Goal: Information Seeking & Learning: Learn about a topic

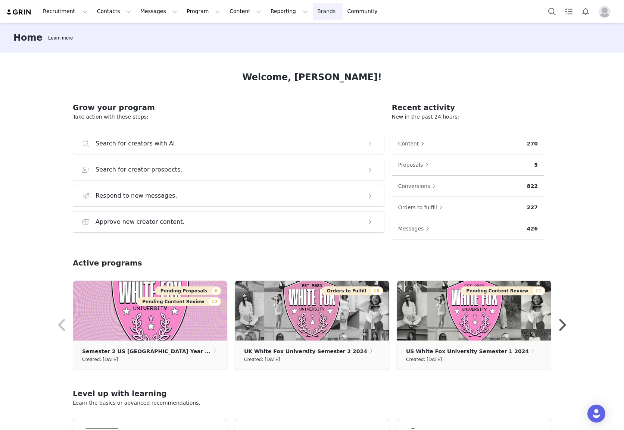
click at [313, 10] on link "Brands Brands" at bounding box center [327, 11] width 29 height 17
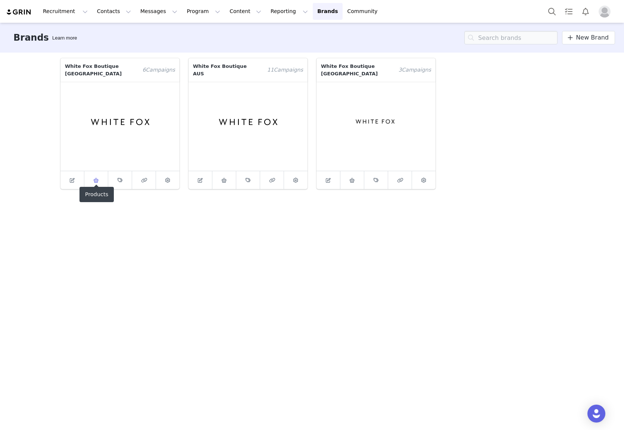
click at [100, 176] on span at bounding box center [96, 180] width 9 height 9
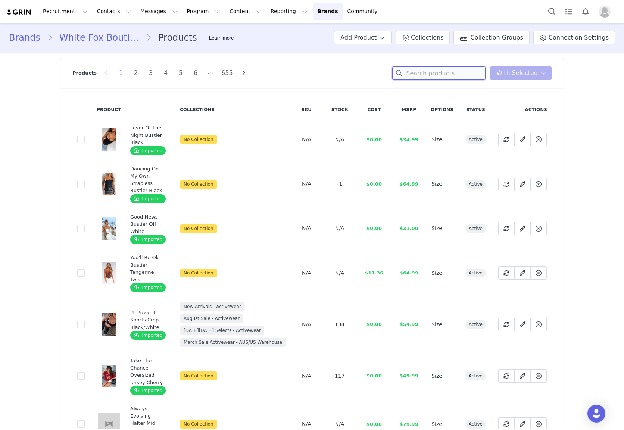
click at [454, 71] on input at bounding box center [438, 72] width 93 height 13
paste input "Wipe My Mind Strapless PU Bustier Black"
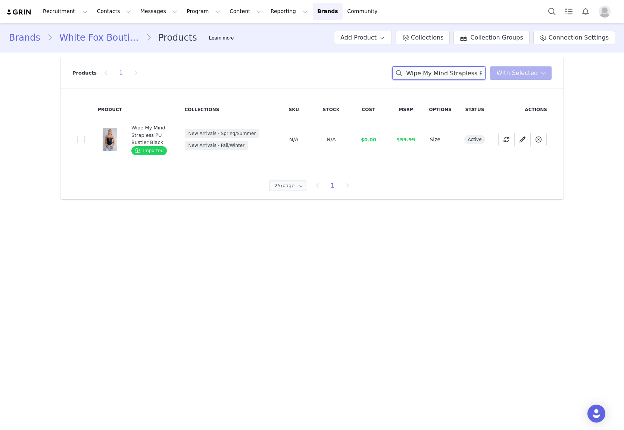
click at [472, 76] on input "Wipe My Mind Strapless PU Bustier Bl" at bounding box center [438, 72] width 93 height 13
paste input "Let Go Of Your Heart Maxi Dress Smokey Chocolate"
click at [425, 75] on input "Let Go Of Your Heart Maxi Dress Smokey Chocolate" at bounding box center [438, 72] width 93 height 13
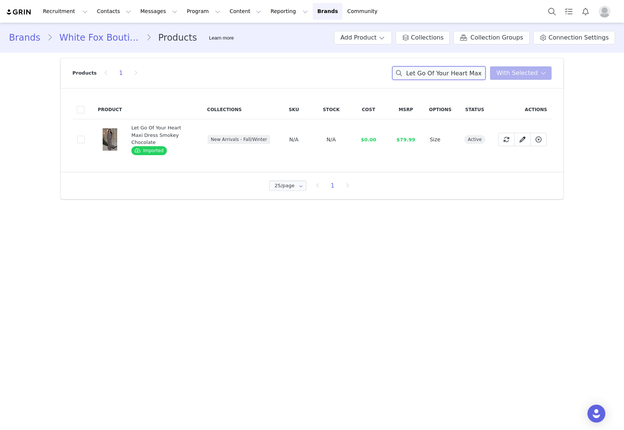
click at [425, 75] on input "Let Go Of Your Heart Maxi Dress Smokey Chocolate" at bounding box center [438, 72] width 93 height 13
paste input "Staying Cute Long Sleeve Wrap Top Caramel"
click at [449, 70] on input "Staying Cute Long Sleeve Wrap Top Caramel" at bounding box center [438, 72] width 93 height 13
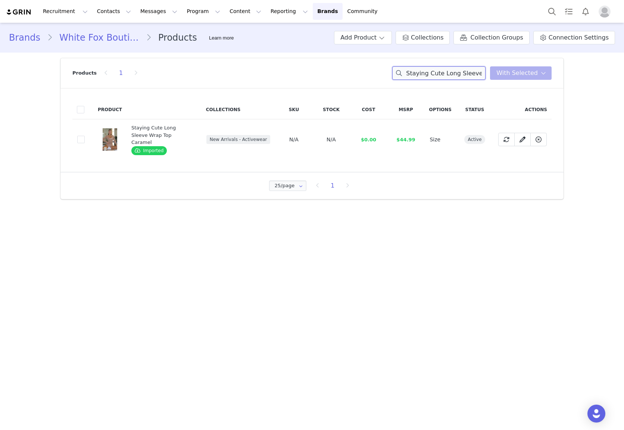
paste input "Up The Hill Sweater Ballet Pink"
click at [449, 70] on input "Up The Hill Sweater Ballet Pink" at bounding box center [438, 72] width 93 height 13
click at [445, 74] on input "Up The Hill Sweater Ballet Pink" at bounding box center [438, 72] width 93 height 13
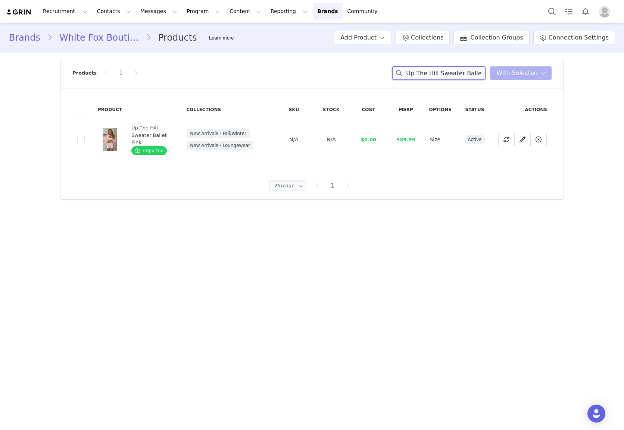
paste input "Hyper Halter Mini Dress"
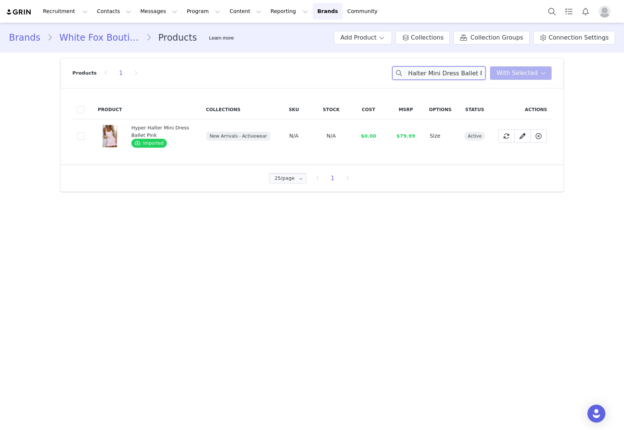
type input "Hyper Halter Mini Dress Ballet Pink"
click at [112, 15] on button "Contacts Contacts" at bounding box center [114, 11] width 43 height 17
click at [113, 38] on link "Creators" at bounding box center [116, 33] width 59 height 14
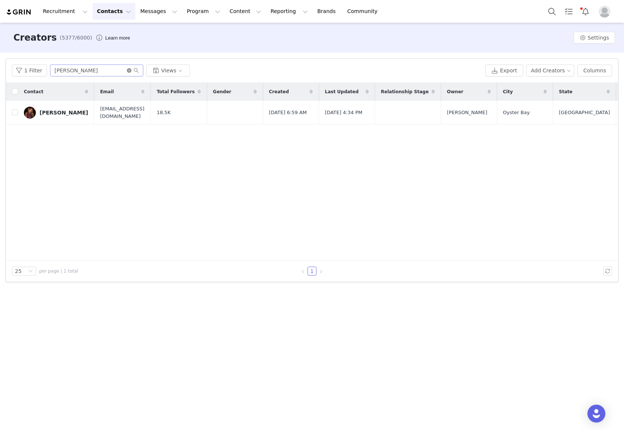
click at [129, 70] on icon "icon: close-circle" at bounding box center [129, 70] width 4 height 4
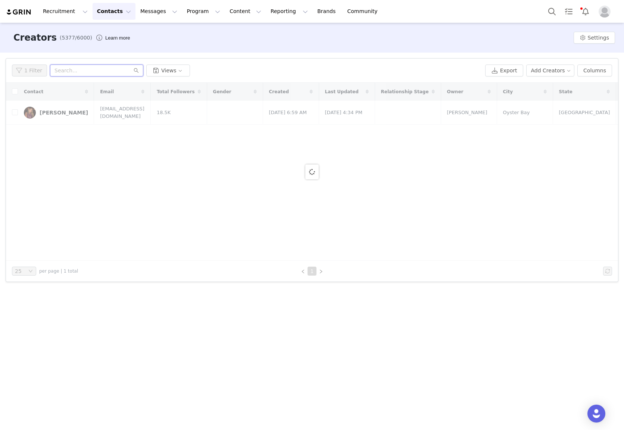
click at [119, 73] on input "text" at bounding box center [96, 71] width 93 height 12
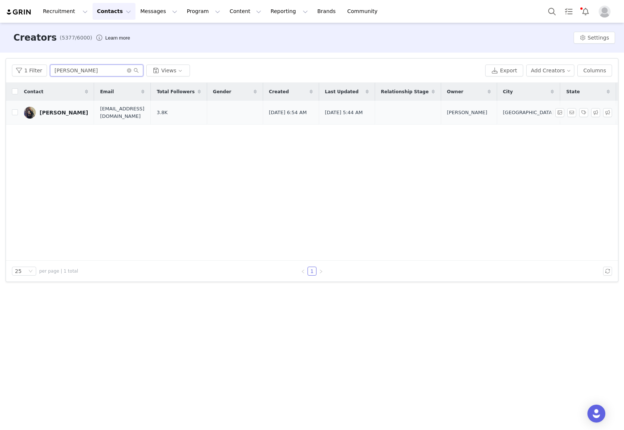
type input "[PERSON_NAME]"
click at [54, 113] on div "[PERSON_NAME]" at bounding box center [64, 113] width 49 height 6
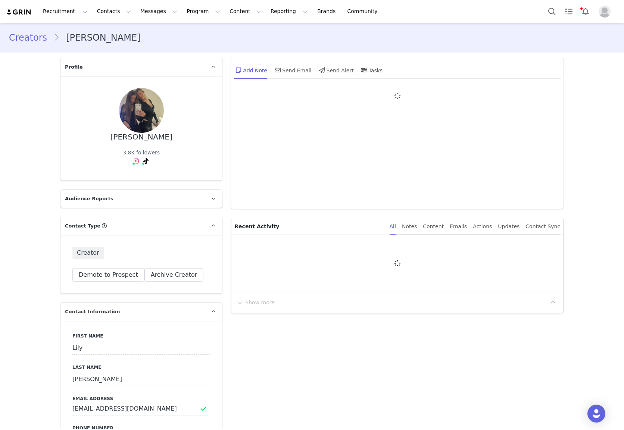
type input "+1 ([GEOGRAPHIC_DATA])"
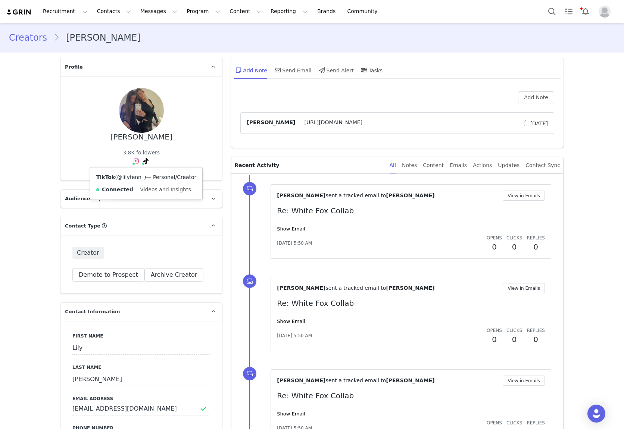
click at [128, 177] on link "@lilyfenn_" at bounding box center [130, 177] width 27 height 6
click at [131, 162] on div "3.8K followers Instagram ( @lilyyfennn ) — Standard Connected — Account is disc…" at bounding box center [141, 159] width 37 height 20
click at [135, 162] on img at bounding box center [136, 161] width 6 height 6
click at [134, 176] on link "@lilyyfennn" at bounding box center [133, 177] width 31 height 6
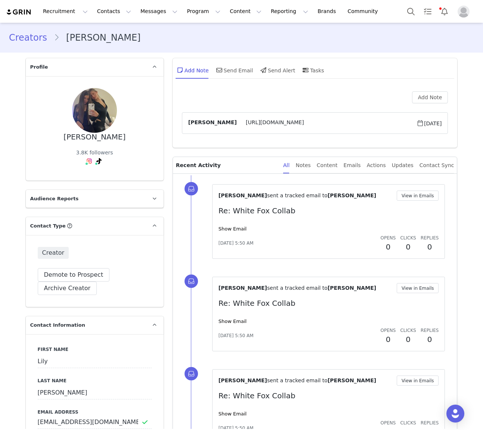
click at [32, 35] on link "Creators" at bounding box center [31, 37] width 45 height 13
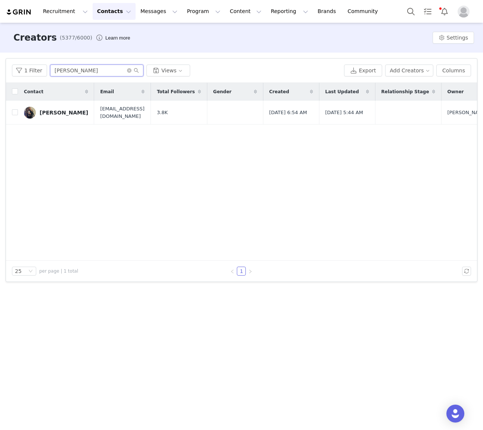
click at [80, 66] on input "[PERSON_NAME]" at bounding box center [96, 71] width 93 height 12
click at [81, 69] on input "[PERSON_NAME]" at bounding box center [96, 71] width 93 height 12
paste input "[PERSON_NAME] (Eve)"
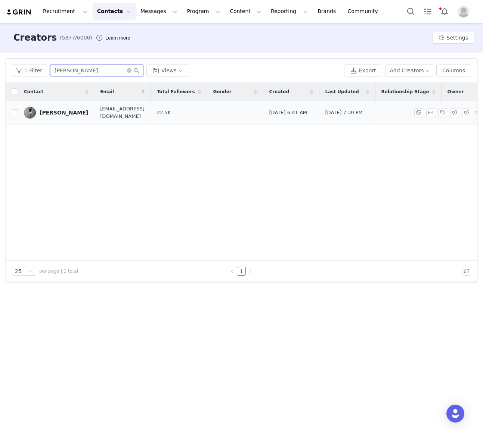
type input "[PERSON_NAME]"
click at [56, 114] on div "[PERSON_NAME]" at bounding box center [64, 113] width 49 height 6
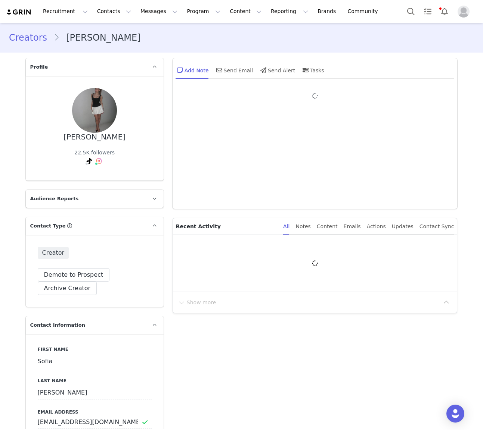
type input "+1 ([GEOGRAPHIC_DATA])"
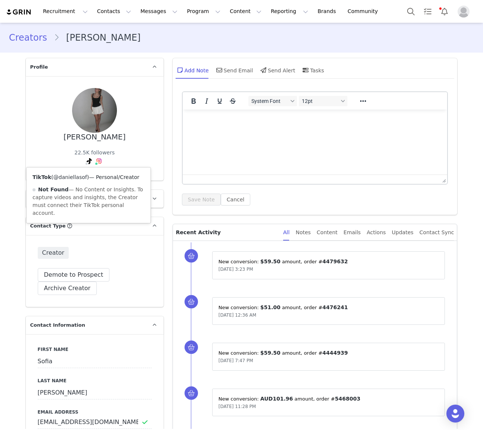
click at [77, 179] on link "@daniellasof" at bounding box center [70, 177] width 34 height 6
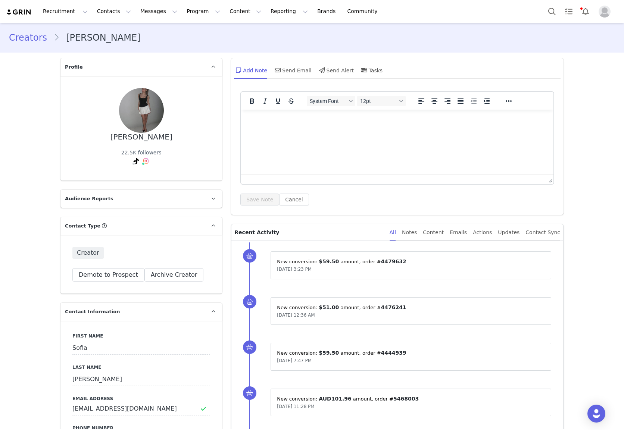
click at [21, 38] on link "Creators" at bounding box center [31, 37] width 45 height 13
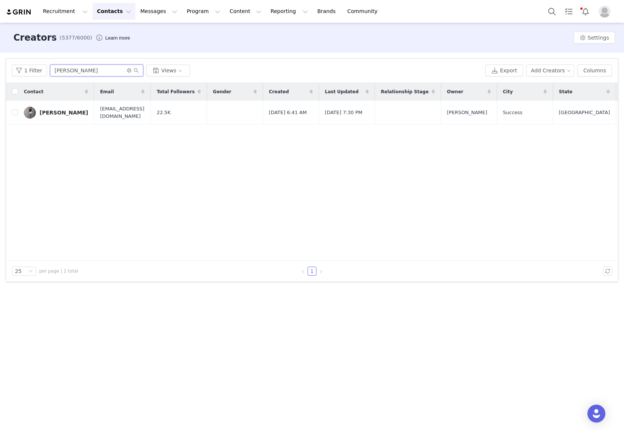
drag, startPoint x: 108, startPoint y: 74, endPoint x: 3, endPoint y: 74, distance: 105.2
click at [3, 74] on div "Filters Filter Logic And Or Archived Select No Owner Select Contact Tag Select …" at bounding box center [312, 170] width 624 height 235
paste input "[PERSON_NAME] (Eve)"
click at [73, 69] on input "[PERSON_NAME] (Eve)" at bounding box center [96, 71] width 93 height 12
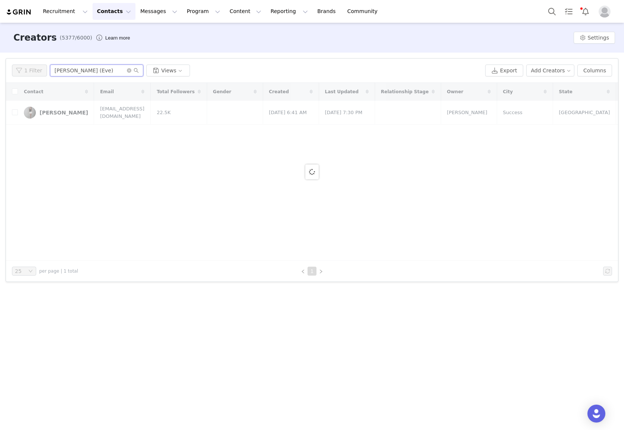
click at [73, 69] on input "[PERSON_NAME] (Eve)" at bounding box center [96, 71] width 93 height 12
paste input "text"
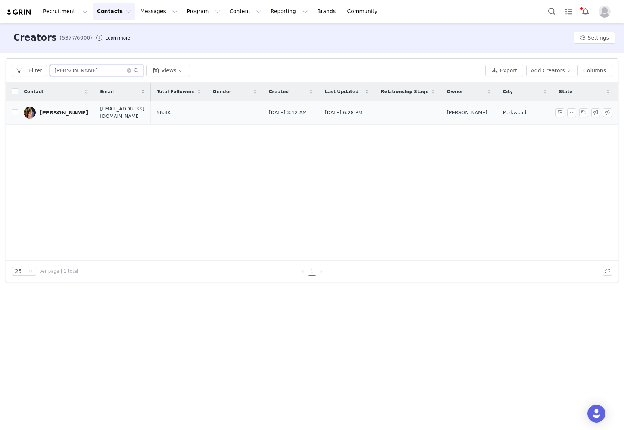
type input "[PERSON_NAME]"
click at [72, 110] on div "[PERSON_NAME]" at bounding box center [64, 113] width 49 height 6
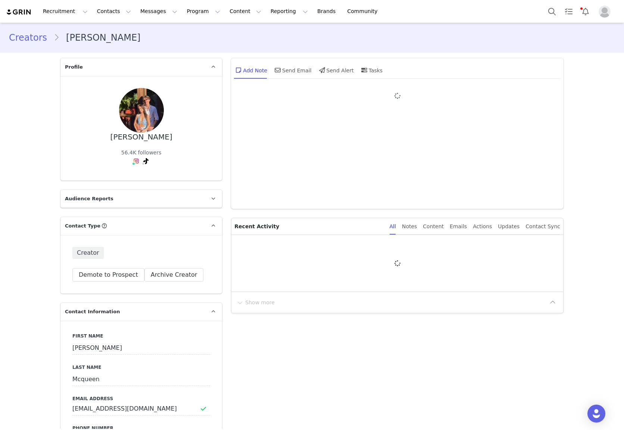
type input "+1 ([GEOGRAPHIC_DATA])"
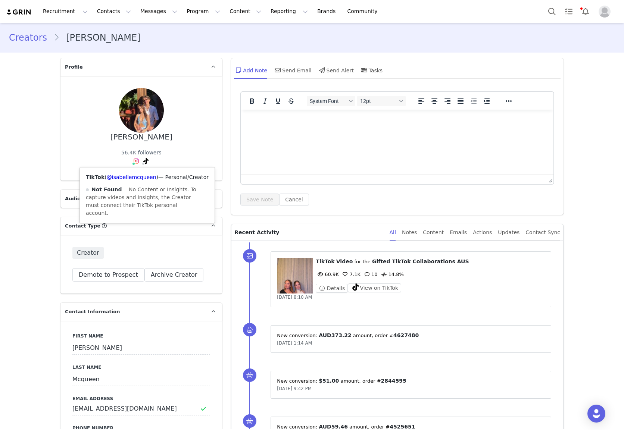
click at [146, 162] on icon at bounding box center [145, 161] width 5 height 6
click at [140, 177] on link "@isabellemcqueen" at bounding box center [132, 177] width 50 height 6
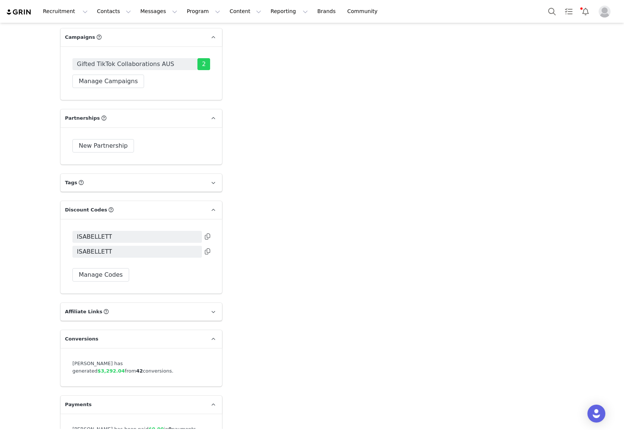
scroll to position [1595, 0]
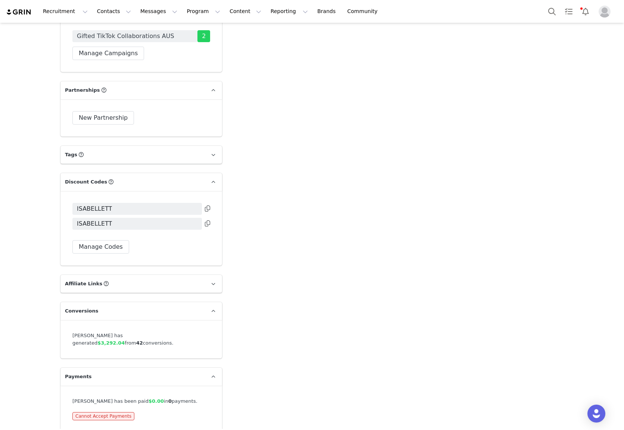
drag, startPoint x: 147, startPoint y: 325, endPoint x: 172, endPoint y: 330, distance: 25.0
click at [172, 332] on div "[PERSON_NAME] has generated $3,292.04 from 42 conversions." at bounding box center [141, 339] width 138 height 15
copy span "$3,292.04"
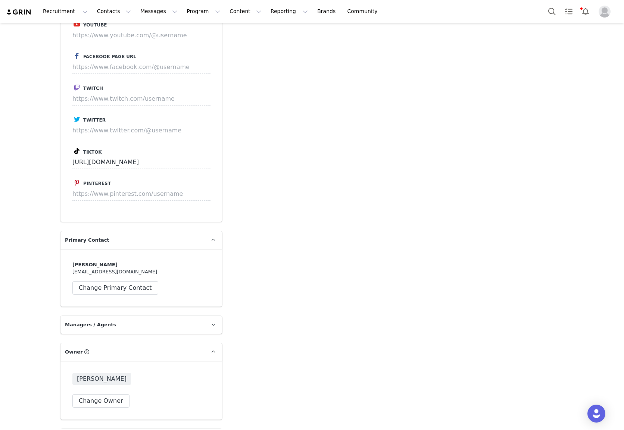
scroll to position [917, 0]
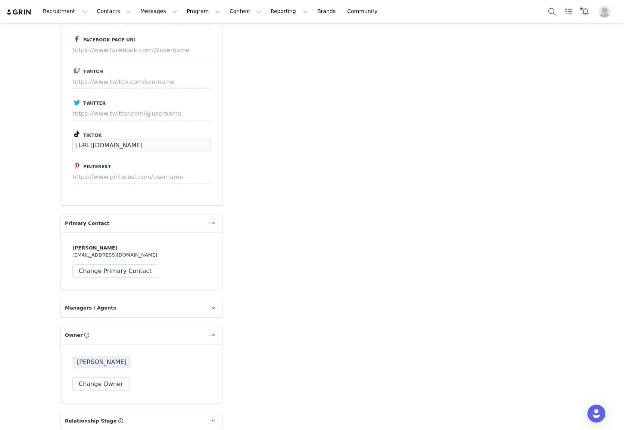
click at [142, 139] on input "[URL][DOMAIN_NAME]" at bounding box center [141, 145] width 138 height 13
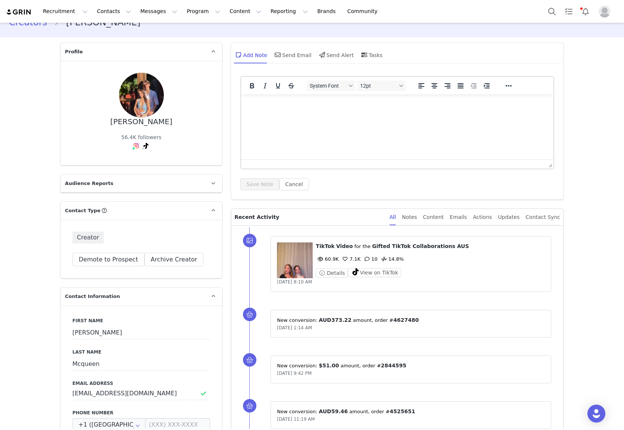
scroll to position [0, 0]
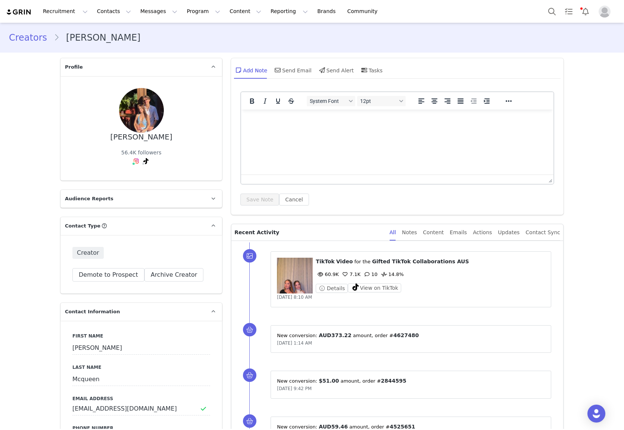
click at [31, 41] on link "Creators" at bounding box center [31, 37] width 45 height 13
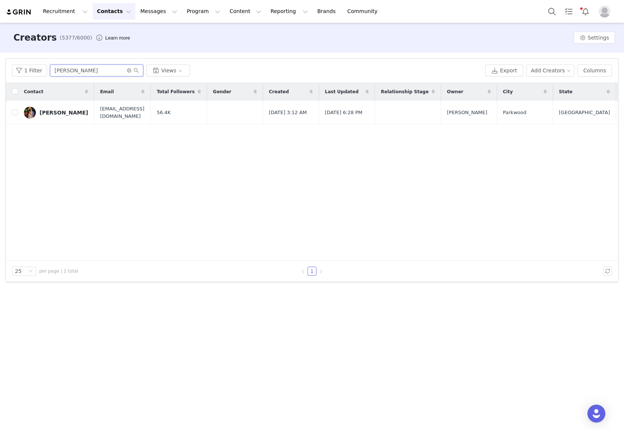
click at [81, 76] on input "[PERSON_NAME]" at bounding box center [96, 71] width 93 height 12
paste input "[US_STATE][PERSON_NAME] (Eve)"
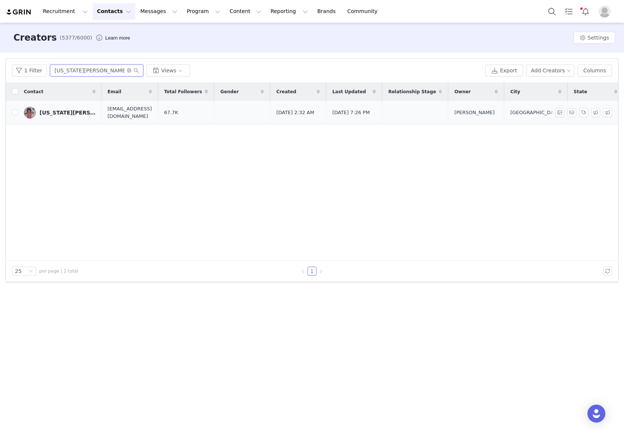
type input "[US_STATE][PERSON_NAME]"
click at [62, 114] on div "[US_STATE][PERSON_NAME]" at bounding box center [68, 113] width 56 height 6
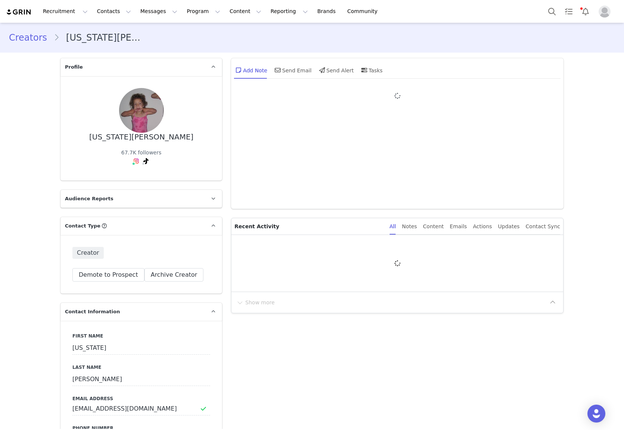
type input "+1 ([GEOGRAPHIC_DATA])"
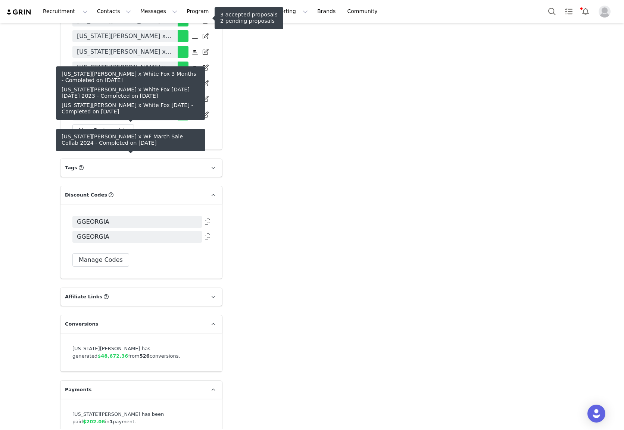
scroll to position [1752, 0]
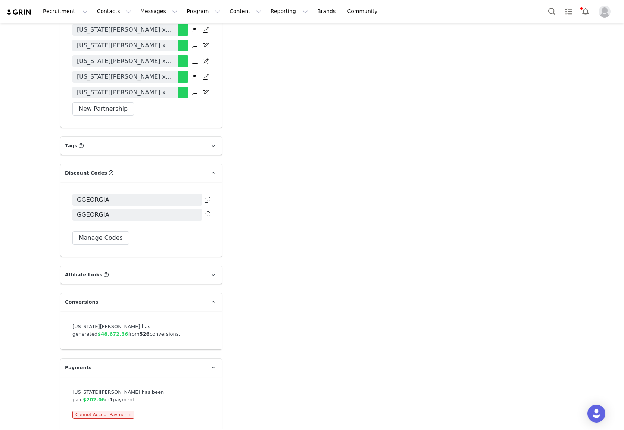
click at [206, 200] on icon at bounding box center [207, 200] width 5 height 6
drag, startPoint x: 121, startPoint y: 338, endPoint x: 140, endPoint y: 329, distance: 20.9
click at [140, 329] on div "[US_STATE][PERSON_NAME] has generated $48,672.36 from 526 conversions." at bounding box center [141, 330] width 162 height 38
copy div "$48,672.36 from 526 conversions."
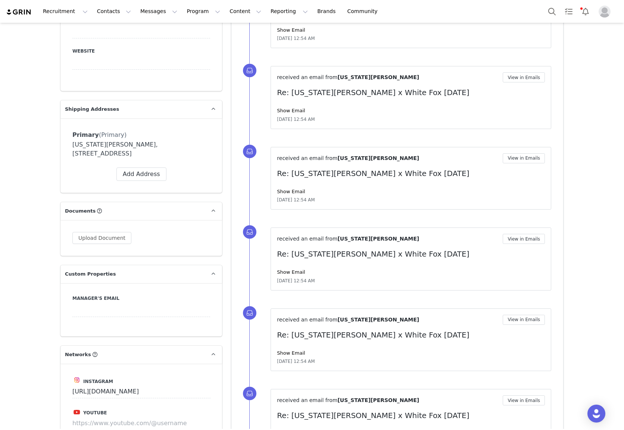
scroll to position [459, 0]
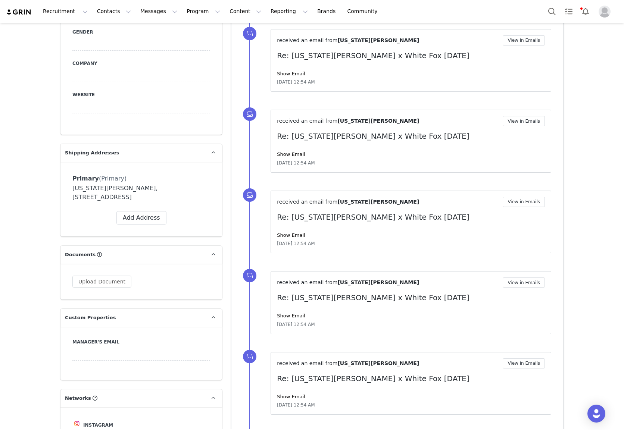
click at [29, 16] on div "Recruitment Recruitment Creator Search Curated Lists Landing Pages Web Extensio…" at bounding box center [195, 11] width 379 height 17
click at [19, 12] on img at bounding box center [19, 12] width 26 height 7
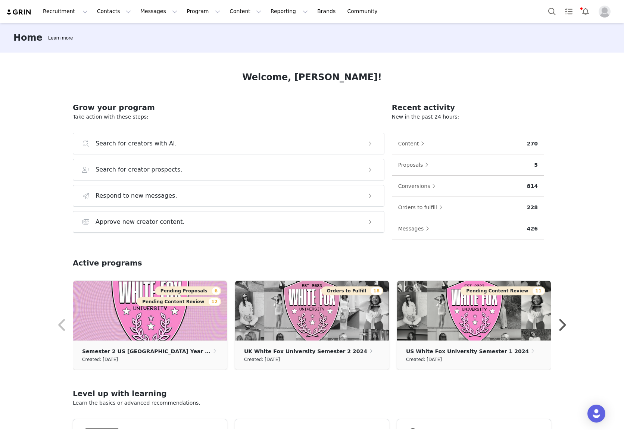
scroll to position [2, 0]
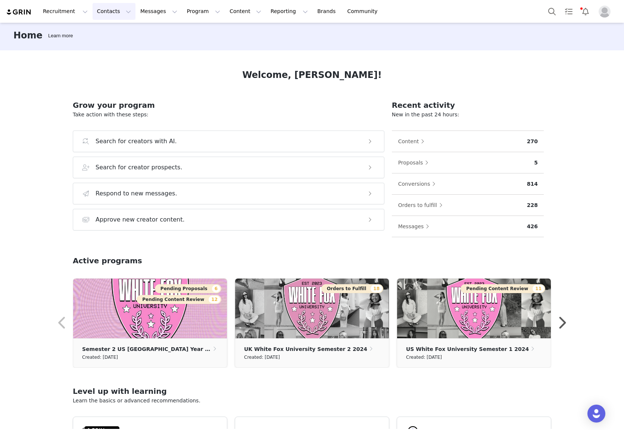
click at [112, 14] on button "Contacts Contacts" at bounding box center [114, 11] width 43 height 17
click at [113, 36] on p "Creators" at bounding box center [104, 33] width 22 height 8
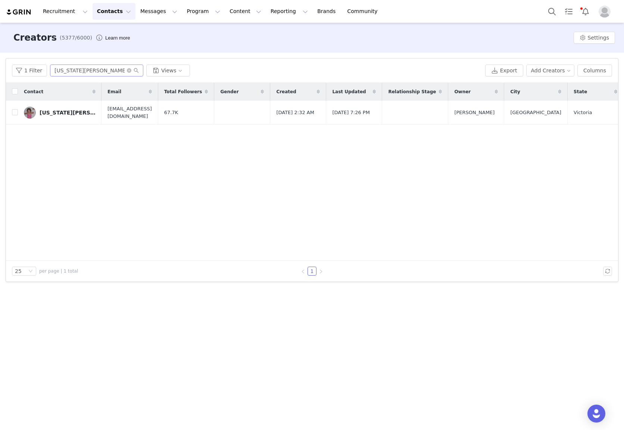
drag, startPoint x: 104, startPoint y: 77, endPoint x: 100, endPoint y: 74, distance: 5.3
click at [101, 76] on div "1 Filter [US_STATE][PERSON_NAME] Views Export Add Creators Columns" at bounding box center [312, 71] width 612 height 24
click at [100, 74] on input "[US_STATE][PERSON_NAME]" at bounding box center [96, 71] width 93 height 12
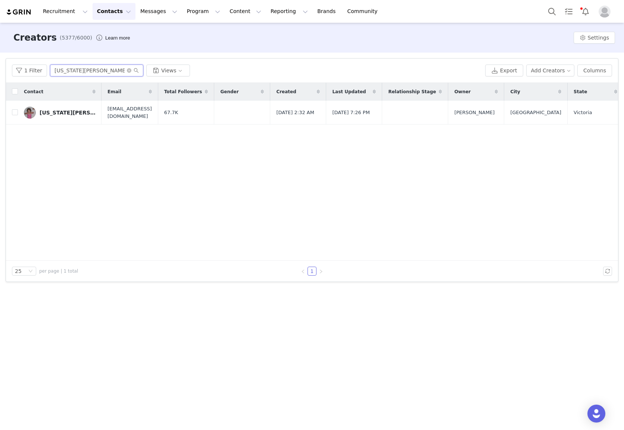
paste input "$48,672.36 from 526 conversions."
type input "[PERSON_NAME] [PERSON_NAME]"
click at [63, 113] on div "[PERSON_NAME] [PERSON_NAME]" at bounding box center [68, 113] width 56 height 6
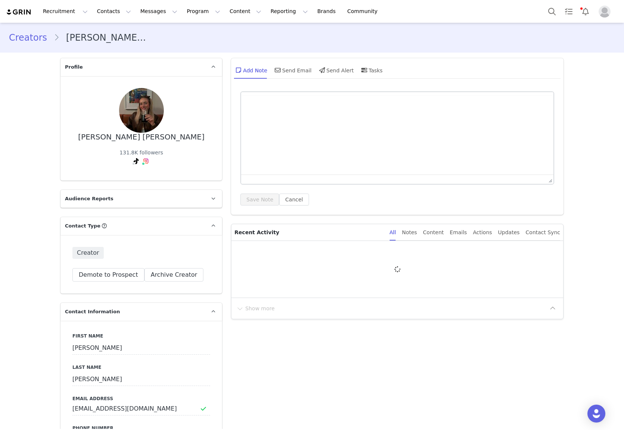
type input "+1 ([GEOGRAPHIC_DATA])"
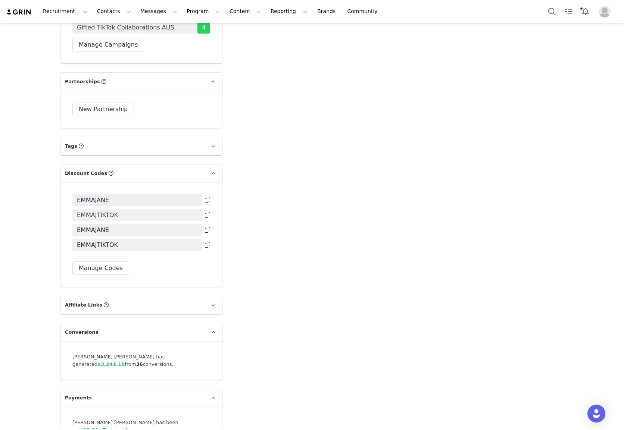
scroll to position [1618, 0]
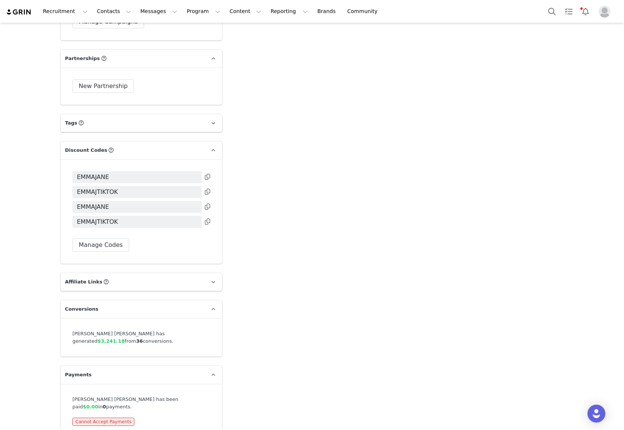
drag, startPoint x: 208, startPoint y: 334, endPoint x: 84, endPoint y: 328, distance: 124.4
click at [84, 328] on div "[PERSON_NAME] [PERSON_NAME] has generated $3,241.18 from 36 conversions." at bounding box center [141, 337] width 162 height 38
copy div "[PERSON_NAME] [PERSON_NAME] has generated $3,241.18 from 36 conversions."
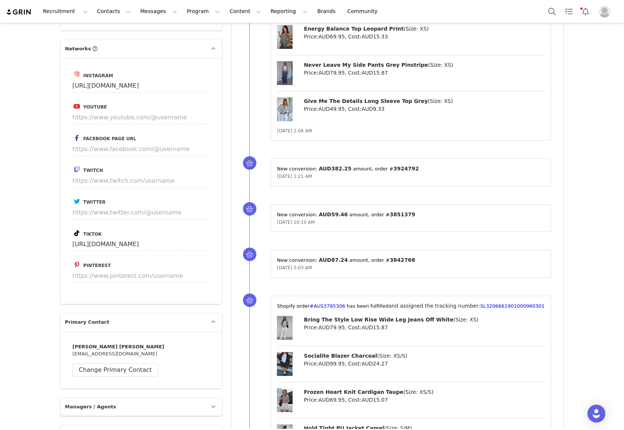
scroll to position [802, 0]
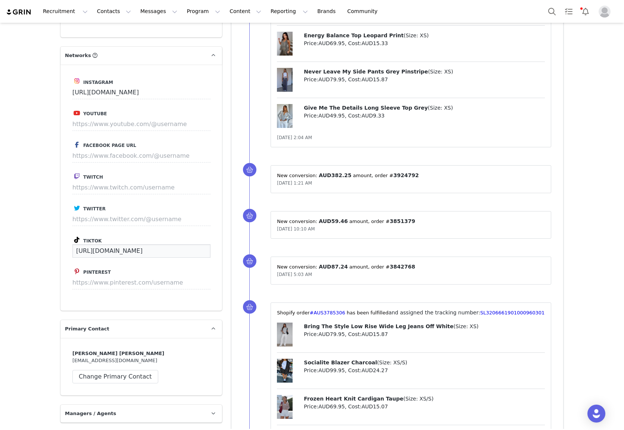
click at [165, 244] on input "[URL][DOMAIN_NAME]" at bounding box center [141, 250] width 138 height 13
click at [165, 245] on input "[URL][DOMAIN_NAME]" at bounding box center [141, 250] width 138 height 13
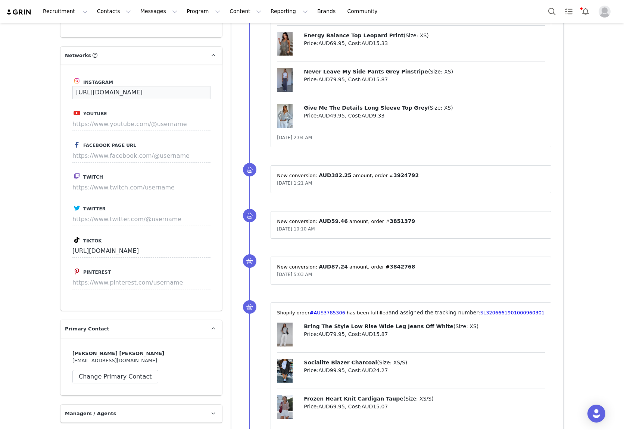
click at [114, 90] on input "[URL][DOMAIN_NAME]" at bounding box center [141, 92] width 138 height 13
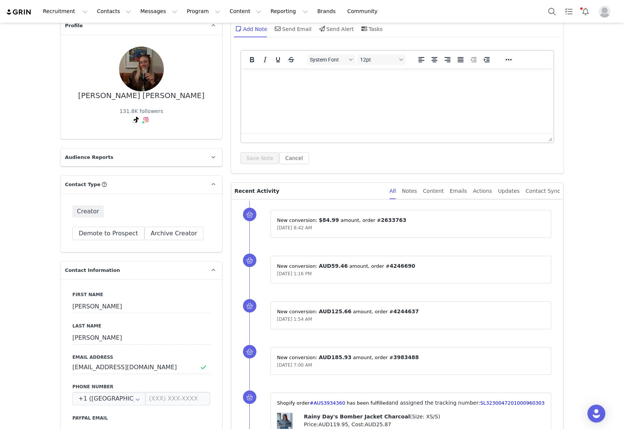
scroll to position [0, 0]
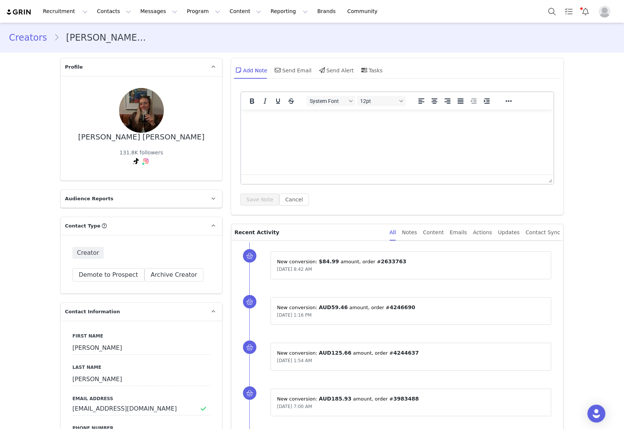
click at [45, 40] on link "Creators" at bounding box center [31, 37] width 45 height 13
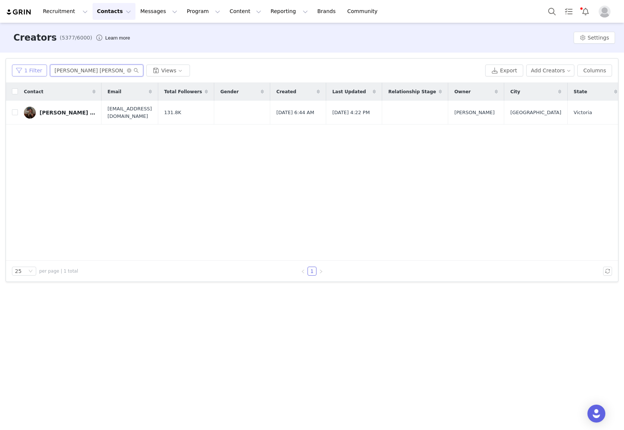
paste input "[PERSON_NAME] (Eve)"
drag, startPoint x: 80, startPoint y: 75, endPoint x: 34, endPoint y: 73, distance: 46.3
click at [34, 73] on div "1 Filter [PERSON_NAME] (Eve) Views" at bounding box center [247, 71] width 470 height 12
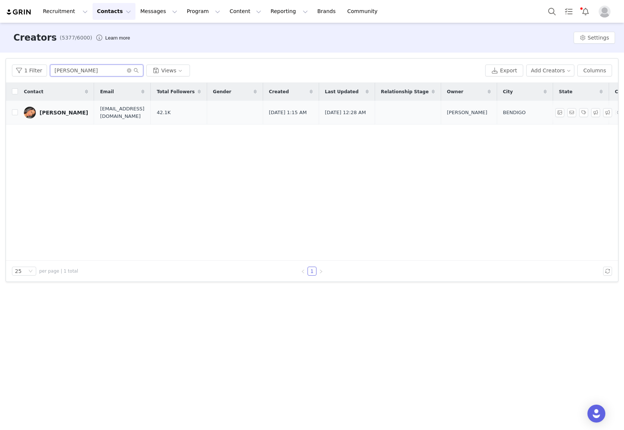
type input "[PERSON_NAME]"
click at [68, 115] on td "[PERSON_NAME]" at bounding box center [56, 113] width 76 height 24
click at [64, 114] on div "[PERSON_NAME]" at bounding box center [64, 113] width 49 height 6
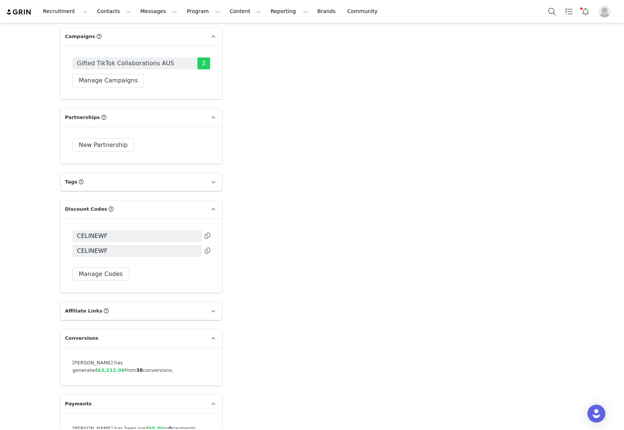
scroll to position [1597, 0]
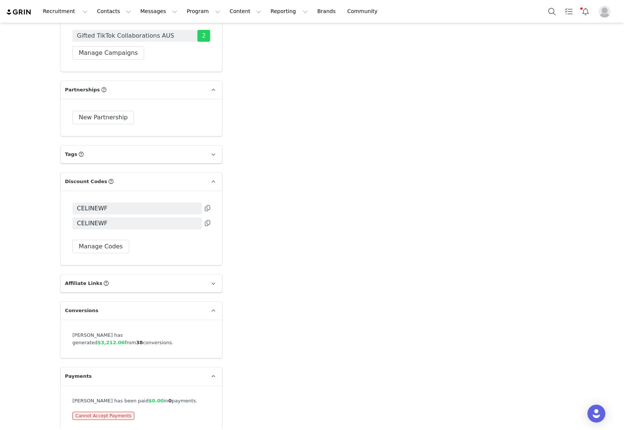
type input "+1 ([GEOGRAPHIC_DATA])"
drag, startPoint x: 69, startPoint y: 332, endPoint x: 209, endPoint y: 336, distance: 140.0
click at [209, 336] on div "[PERSON_NAME] has generated $3,212.06 from 38 conversions." at bounding box center [141, 337] width 162 height 38
copy div "[PERSON_NAME] has generated $3,212.06 from 38 conversions."
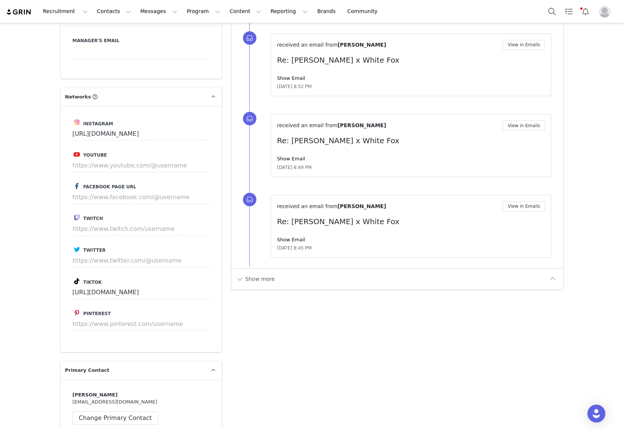
scroll to position [769, 0]
click at [127, 128] on input "[URL][DOMAIN_NAME]" at bounding box center [141, 134] width 138 height 13
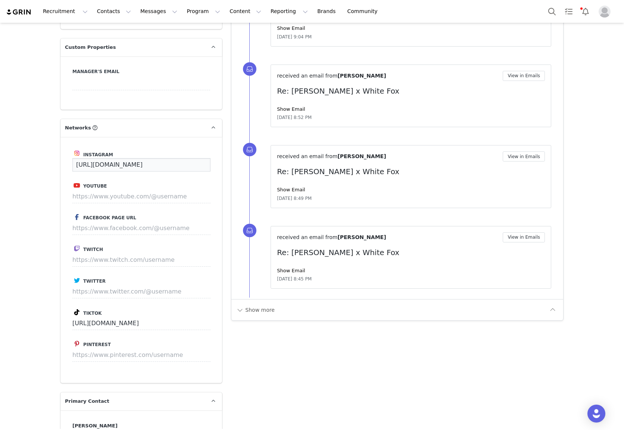
scroll to position [734, 0]
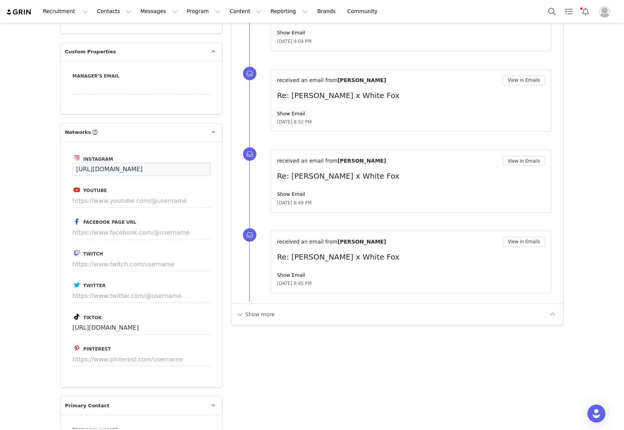
click at [104, 164] on input "[URL][DOMAIN_NAME]" at bounding box center [141, 169] width 138 height 13
click at [125, 327] on input "[URL][DOMAIN_NAME]" at bounding box center [141, 327] width 138 height 13
click at [126, 327] on input "[URL][DOMAIN_NAME]" at bounding box center [141, 327] width 138 height 13
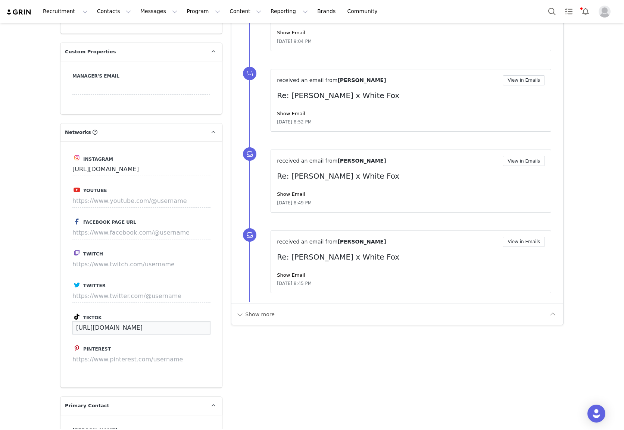
click at [126, 327] on input "[URL][DOMAIN_NAME]" at bounding box center [141, 327] width 138 height 13
click at [130, 327] on input "[URL][DOMAIN_NAME]" at bounding box center [141, 327] width 138 height 13
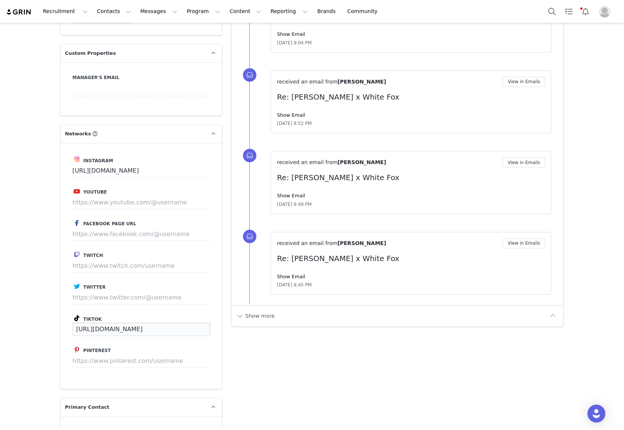
click at [150, 328] on input "[URL][DOMAIN_NAME]" at bounding box center [141, 329] width 138 height 13
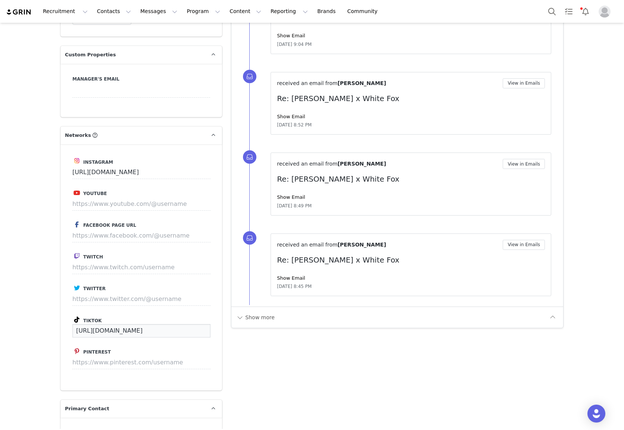
click at [150, 328] on input "[URL][DOMAIN_NAME]" at bounding box center [141, 330] width 138 height 13
click at [150, 328] on input "[URL][DOMAIN_NAME]" at bounding box center [141, 331] width 138 height 13
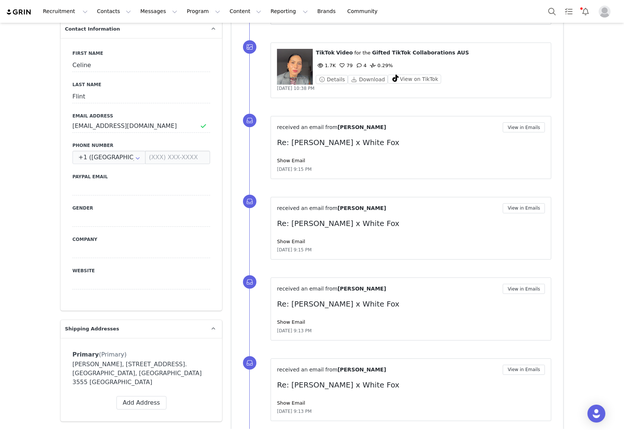
scroll to position [0, 0]
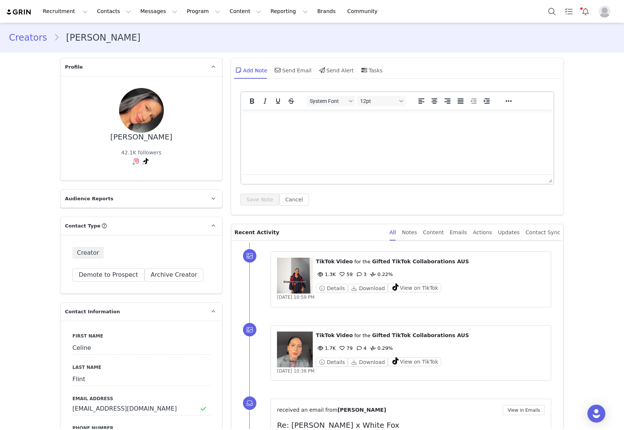
click at [12, 36] on link "Creators" at bounding box center [31, 37] width 45 height 13
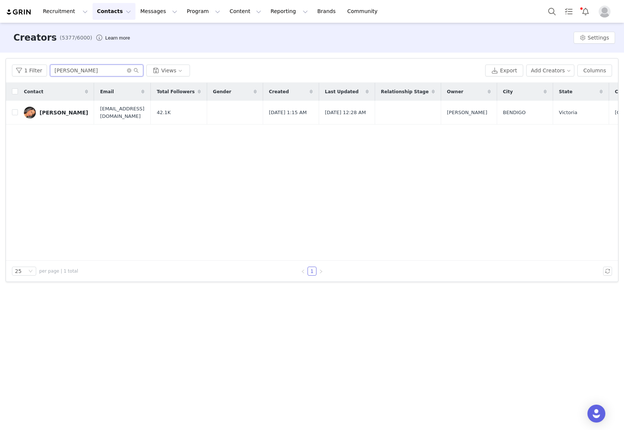
click at [73, 69] on input "[PERSON_NAME]" at bounding box center [96, 71] width 93 height 12
paste input "[PERSON_NAME] (Eve)"
type input "[PERSON_NAME]"
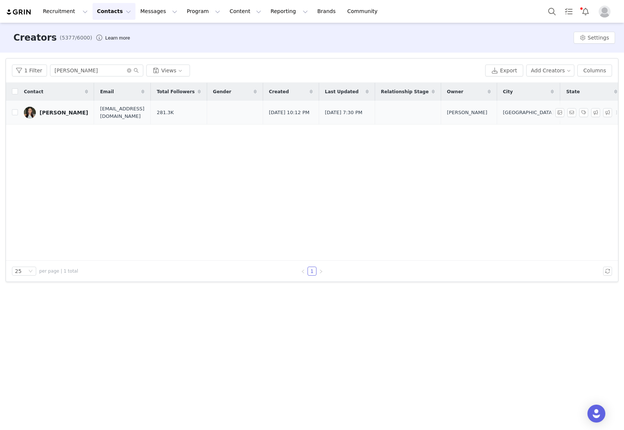
click at [57, 114] on div "[PERSON_NAME]" at bounding box center [64, 113] width 49 height 6
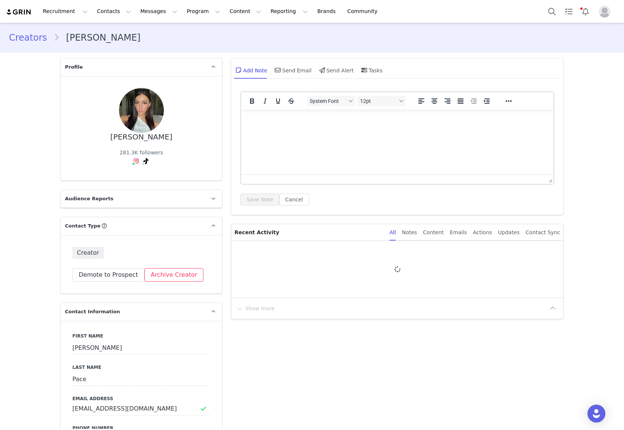
type input "+1 ([GEOGRAPHIC_DATA])"
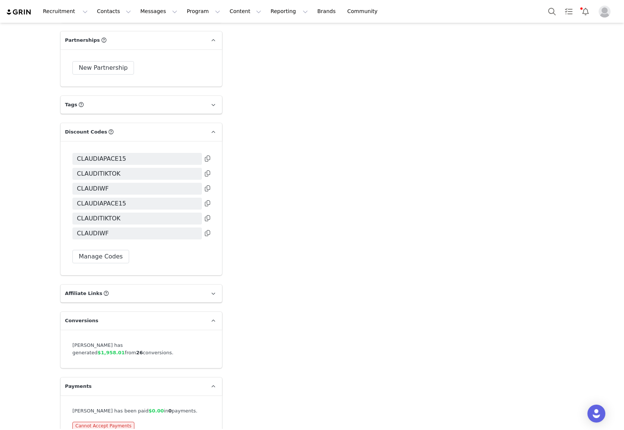
scroll to position [1655, 0]
drag, startPoint x: 72, startPoint y: 325, endPoint x: 123, endPoint y: 334, distance: 52.2
click at [123, 334] on div "[PERSON_NAME] has generated $1,958.01 from 26 conversions." at bounding box center [141, 348] width 162 height 38
copy div "[PERSON_NAME] has generated $1,958.01 from 26 conversions."
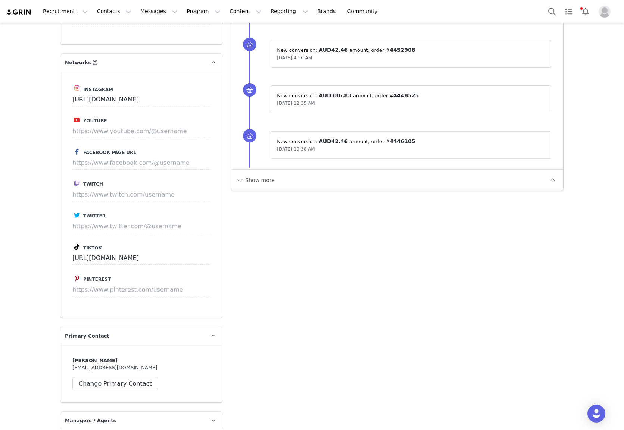
scroll to position [815, 0]
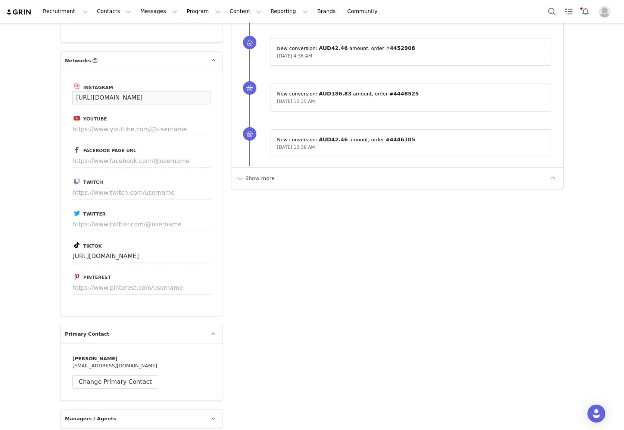
click at [122, 91] on input "[URL][DOMAIN_NAME]" at bounding box center [141, 97] width 138 height 13
click at [112, 250] on input "[URL][DOMAIN_NAME]" at bounding box center [141, 256] width 138 height 13
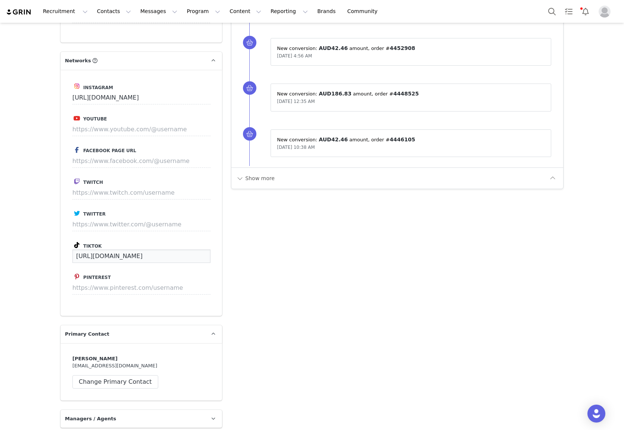
click at [113, 250] on input "[URL][DOMAIN_NAME]" at bounding box center [141, 256] width 138 height 13
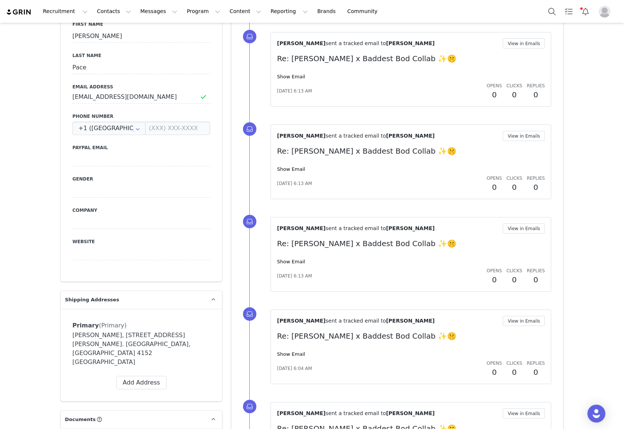
scroll to position [0, 0]
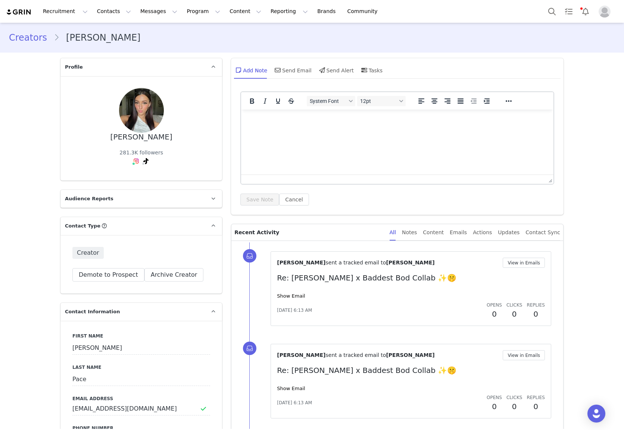
click at [18, 40] on link "Creators" at bounding box center [31, 37] width 45 height 13
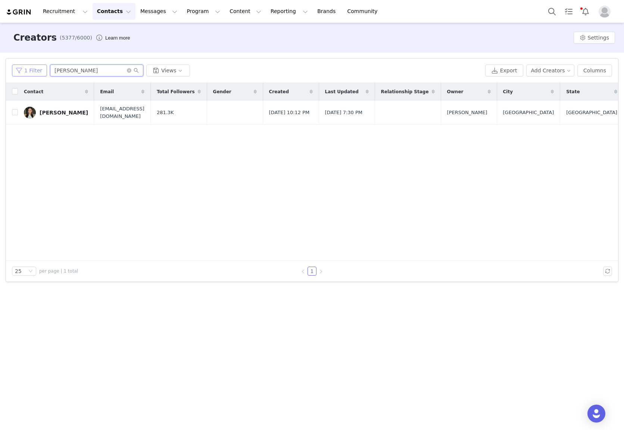
drag, startPoint x: 91, startPoint y: 70, endPoint x: 44, endPoint y: 70, distance: 46.7
click at [44, 70] on div "1 Filter [PERSON_NAME] Views" at bounding box center [247, 71] width 470 height 12
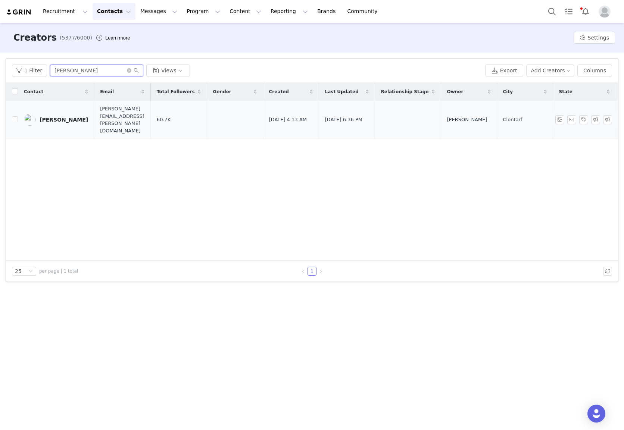
type input "[PERSON_NAME]"
click at [55, 117] on div "[PERSON_NAME]" at bounding box center [64, 120] width 49 height 6
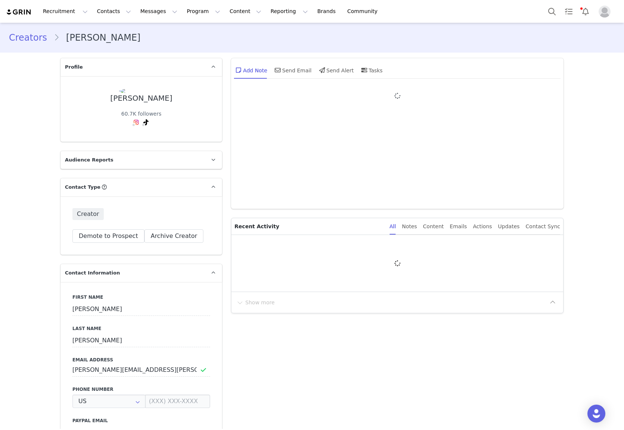
type input "+1 ([GEOGRAPHIC_DATA])"
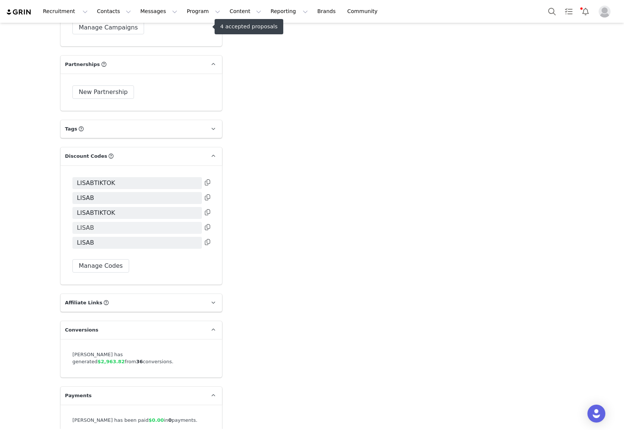
scroll to position [1594, 0]
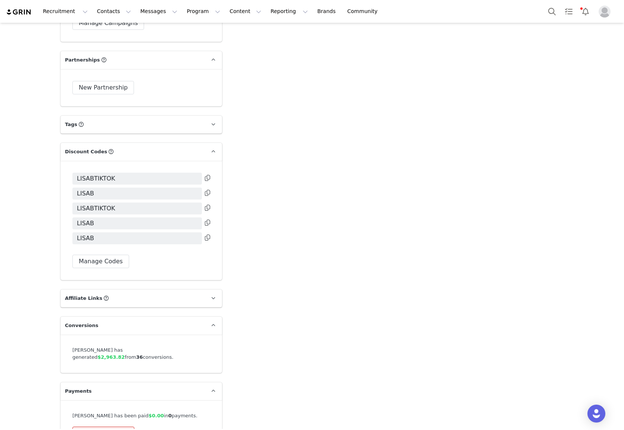
click at [69, 335] on div "[PERSON_NAME] has generated $2,963.82 from 36 conversions." at bounding box center [141, 354] width 162 height 38
drag, startPoint x: 70, startPoint y: 334, endPoint x: 207, endPoint y: 334, distance: 137.3
click at [207, 335] on div "[PERSON_NAME] has generated $2,963.82 from 36 conversions." at bounding box center [141, 354] width 162 height 38
copy div "[PERSON_NAME] has generated $2,963.82 from 36 conversions"
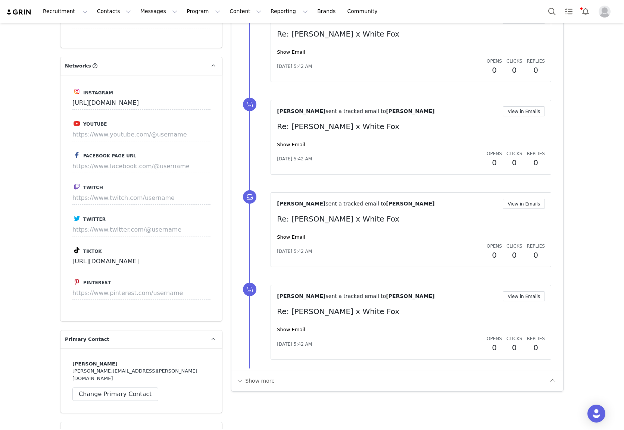
scroll to position [760, 0]
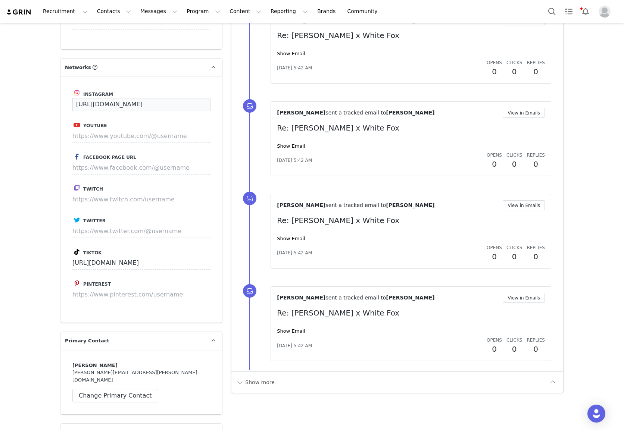
click at [156, 98] on input "[URL][DOMAIN_NAME]" at bounding box center [141, 104] width 138 height 13
click at [135, 257] on input "[URL][DOMAIN_NAME]" at bounding box center [141, 262] width 138 height 13
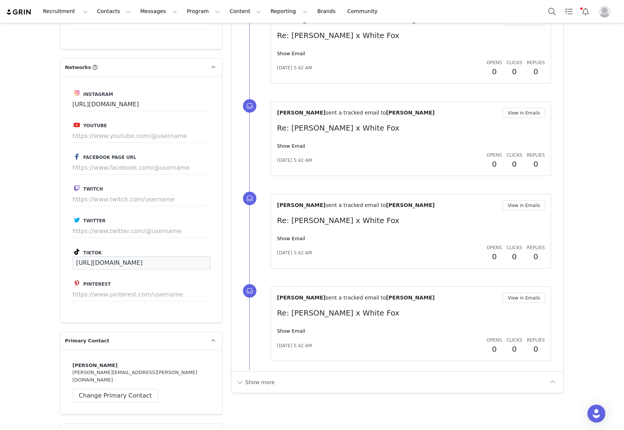
click at [135, 257] on input "[URL][DOMAIN_NAME]" at bounding box center [141, 262] width 138 height 13
click at [19, 14] on img at bounding box center [19, 12] width 26 height 7
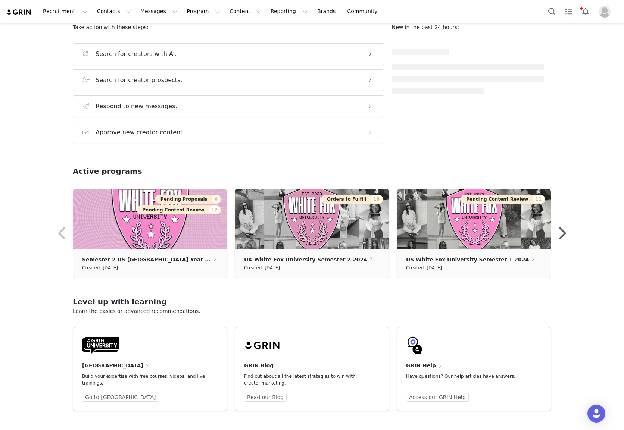
scroll to position [92, 0]
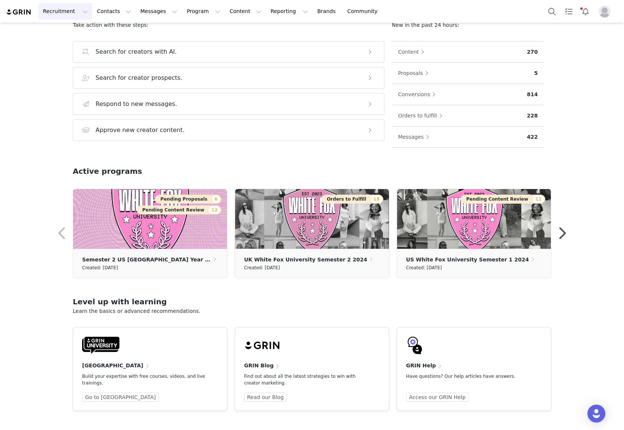
click at [79, 10] on button "Recruitment Recruitment" at bounding box center [65, 11] width 54 height 17
click at [117, 18] on button "Contacts Contacts" at bounding box center [114, 11] width 43 height 17
click at [107, 29] on p "Creators" at bounding box center [104, 33] width 22 height 8
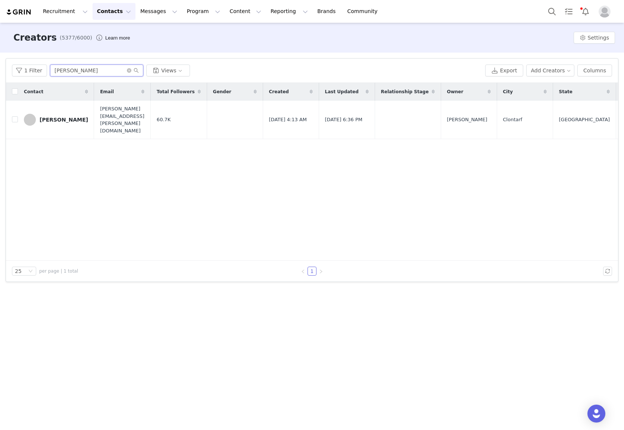
drag, startPoint x: 105, startPoint y: 72, endPoint x: -34, endPoint y: 44, distance: 141.6
click at [0, 44] on html "Recruitment Recruitment Creator Search Curated Lists Landing Pages Web Extensio…" at bounding box center [312, 215] width 624 height 430
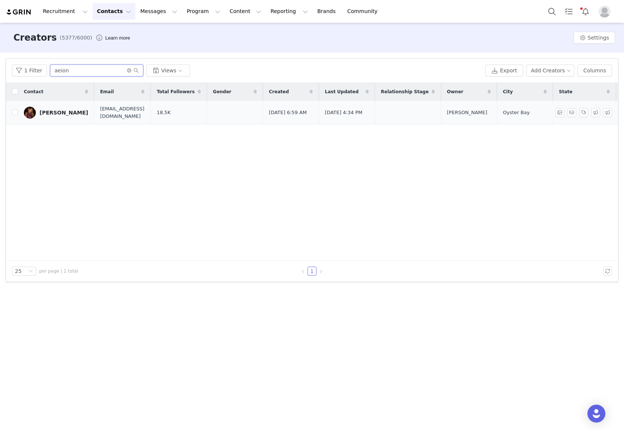
type input "aeion"
click at [56, 115] on div "[PERSON_NAME]" at bounding box center [64, 113] width 49 height 6
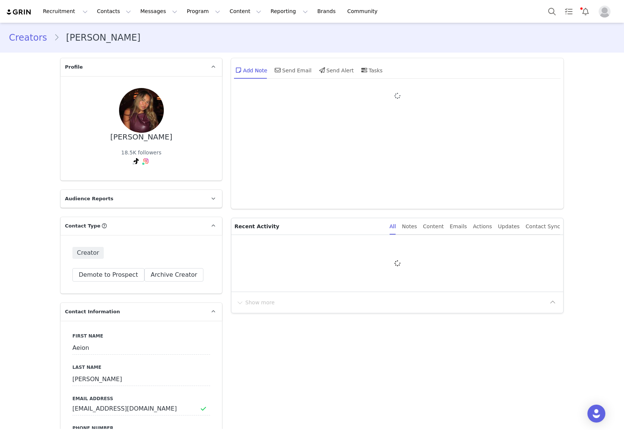
type input "+1 ([GEOGRAPHIC_DATA])"
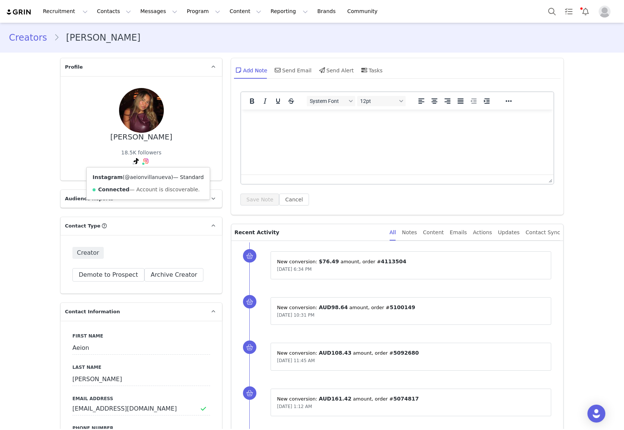
click at [138, 176] on link "@aeionvillanueva" at bounding box center [148, 177] width 46 height 6
click at [134, 178] on link "@aeion_villanueva" at bounding box center [122, 177] width 49 height 6
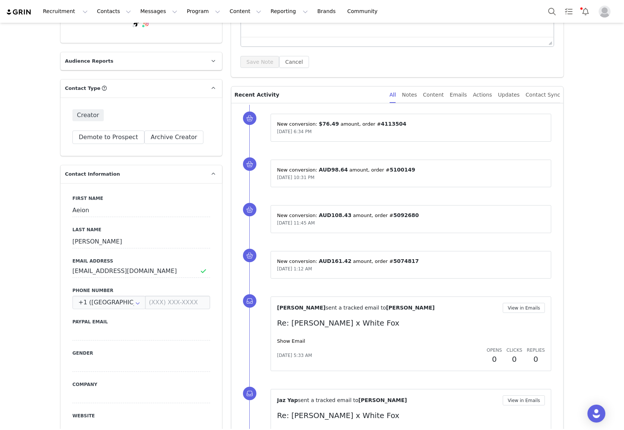
scroll to position [142, 0]
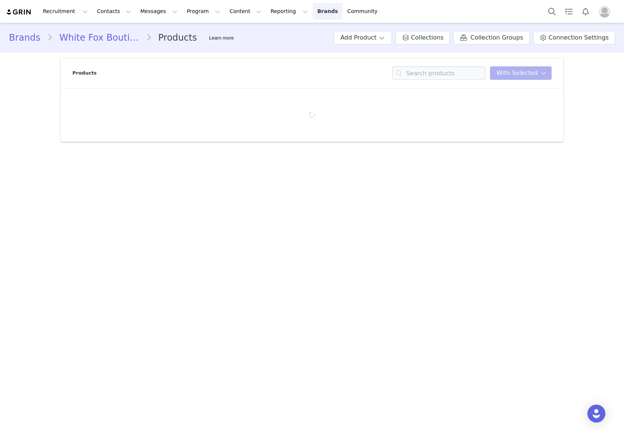
click at [313, 10] on link "Brands Brands" at bounding box center [327, 11] width 29 height 17
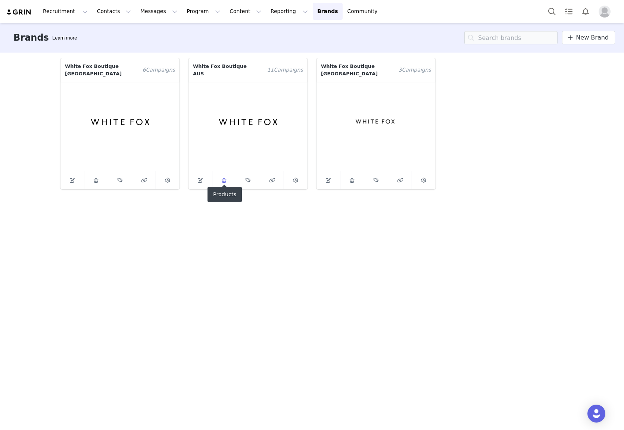
click at [224, 178] on icon at bounding box center [224, 180] width 6 height 5
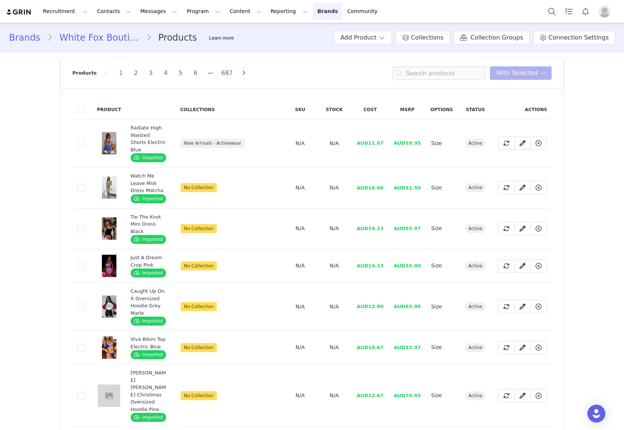
click at [313, 13] on link "Brands Brands" at bounding box center [327, 11] width 29 height 17
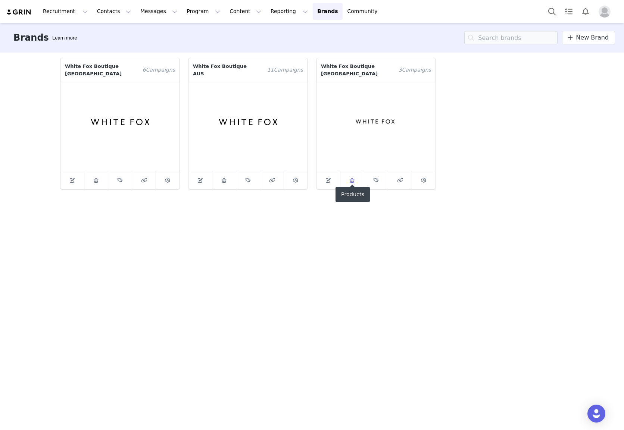
click at [351, 177] on span at bounding box center [352, 180] width 9 height 9
